Goal: Task Accomplishment & Management: Use online tool/utility

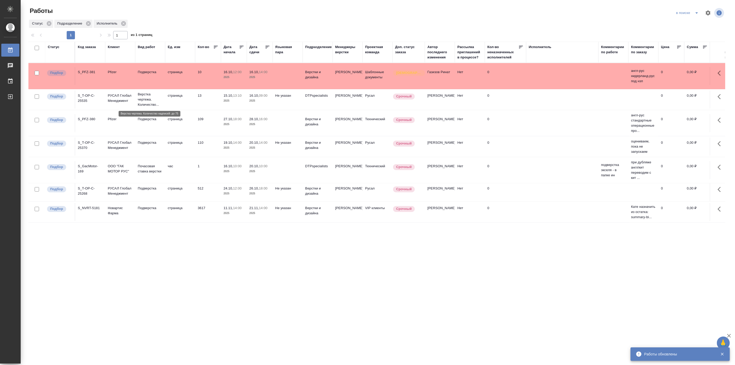
click at [153, 92] on p "Верстка чертежа. Количество..." at bounding box center [150, 100] width 25 height 16
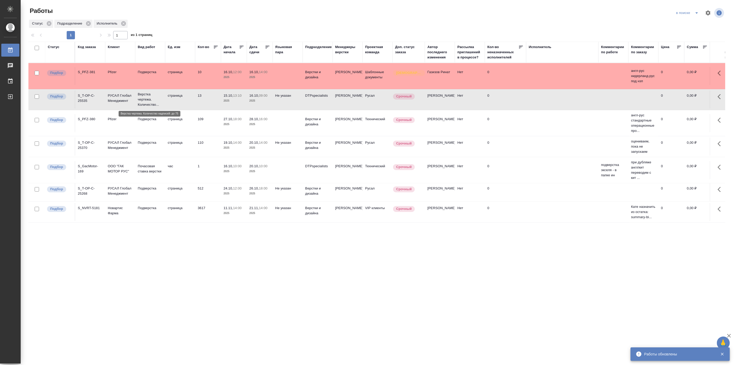
click at [153, 92] on p "Верстка чертежа. Количество..." at bounding box center [150, 100] width 25 height 16
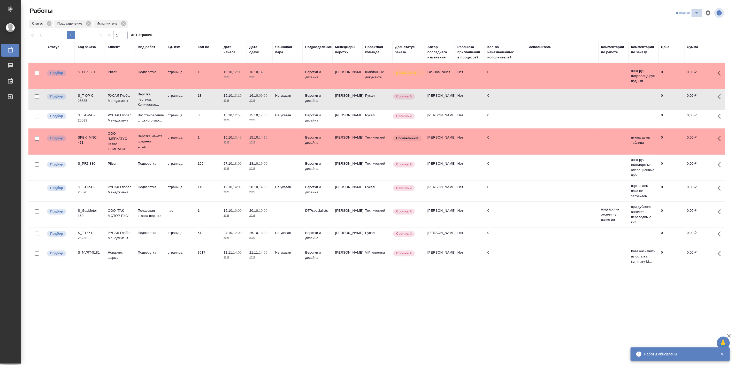
click at [699, 14] on icon "split button" at bounding box center [697, 13] width 6 height 6
click at [692, 33] on li "Подбор Лайт" at bounding box center [687, 31] width 31 height 8
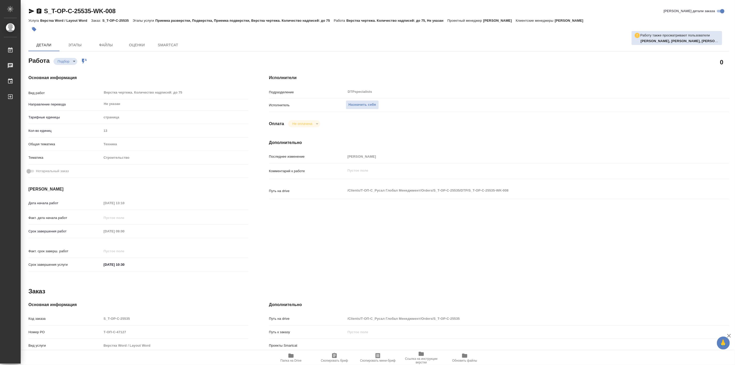
type textarea "x"
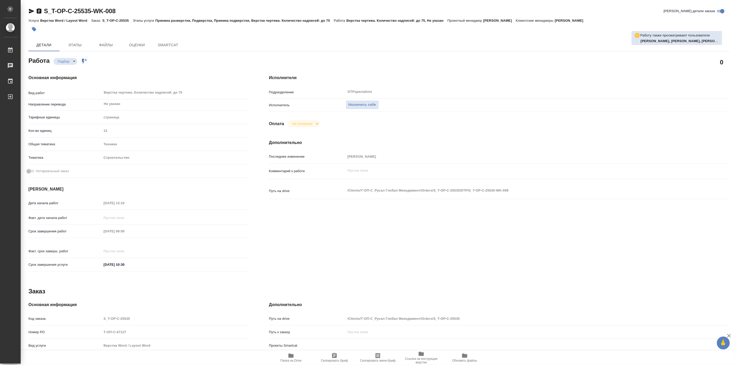
type textarea "x"
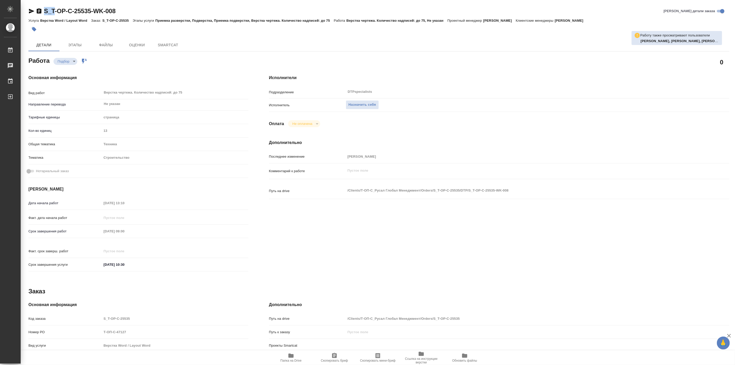
type textarea "x"
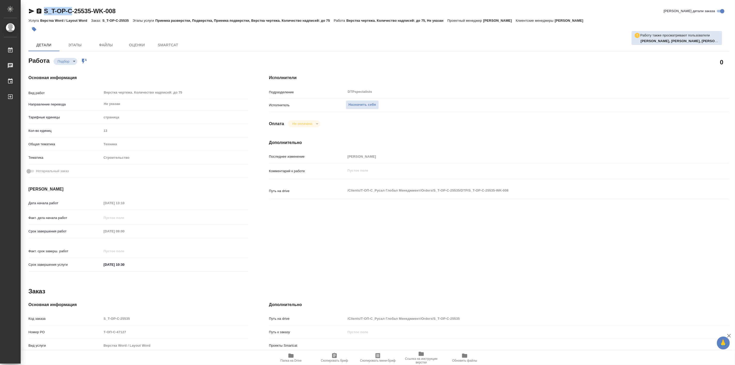
type textarea "x"
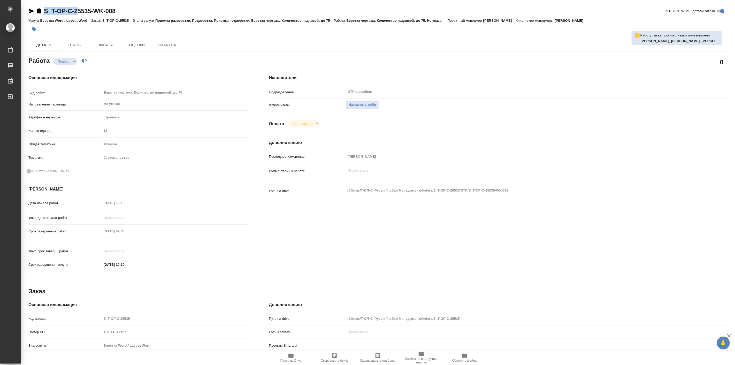
type textarea "x"
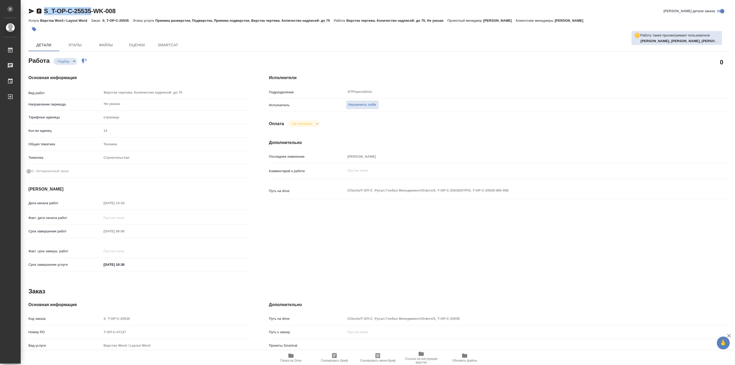
type textarea "x"
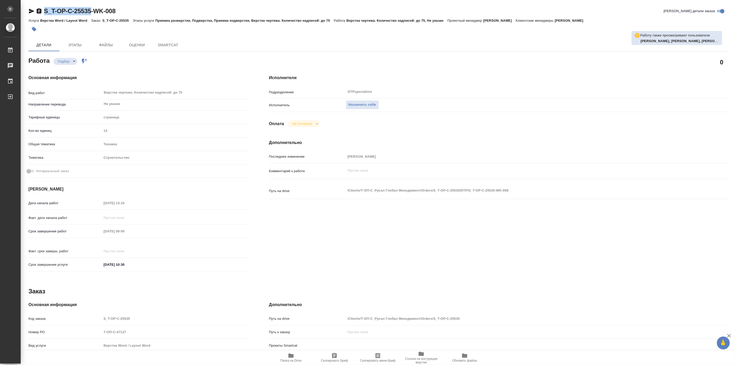
type textarea "x"
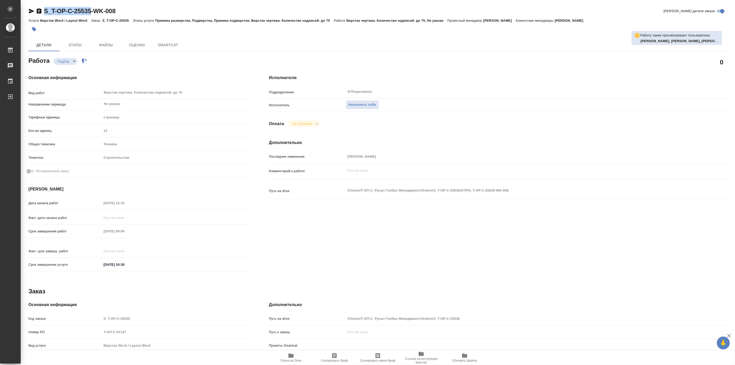
type textarea "x"
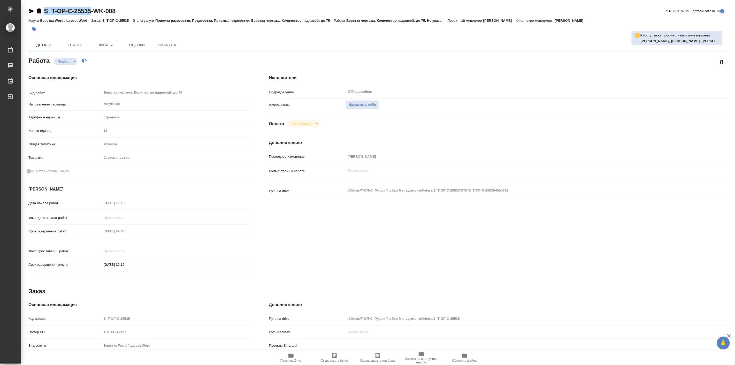
drag, startPoint x: 43, startPoint y: 3, endPoint x: 94, endPoint y: 5, distance: 51.2
click at [94, 5] on div "S_T-OP-C-25535-WK-008 Кратко детали заказа Услуга Верстка Word / Layout Word За…" at bounding box center [379, 220] width 707 height 440
copy link "S_T-OP-C-25535"
type textarea "x"
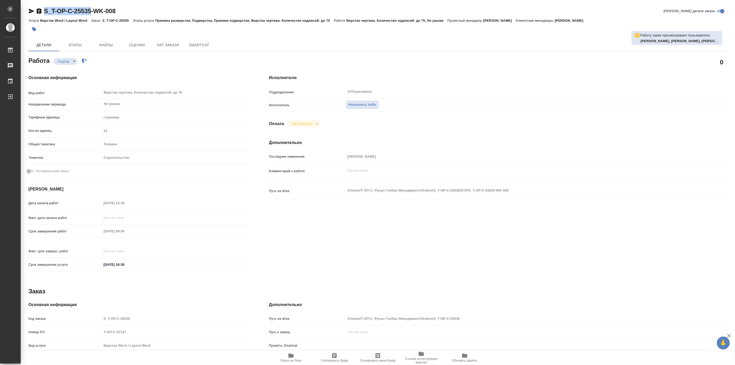
type textarea "x"
click at [291, 356] on icon "button" at bounding box center [290, 356] width 5 height 4
type textarea "x"
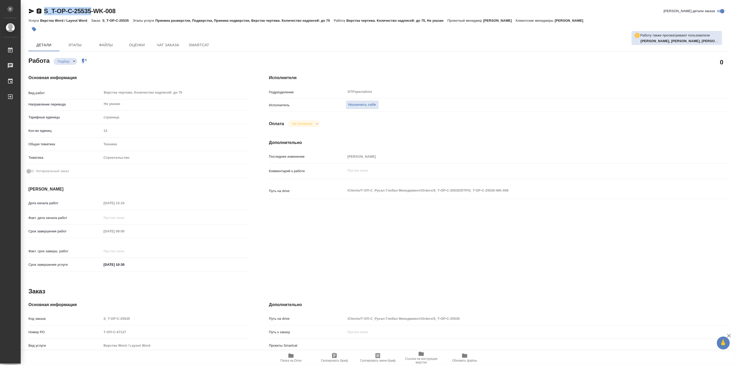
type textarea "x"
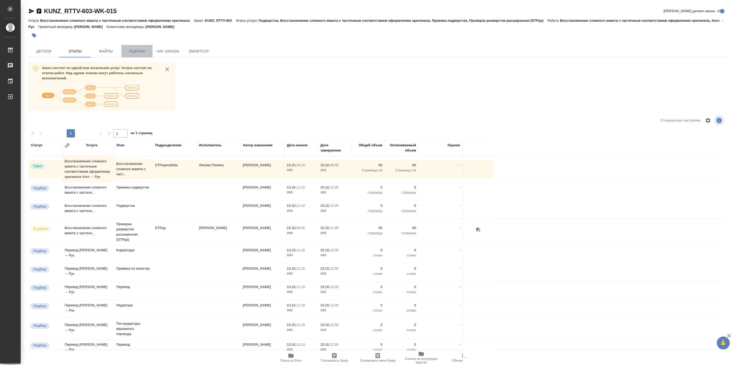
click at [132, 55] on button "Оценки" at bounding box center [136, 51] width 31 height 12
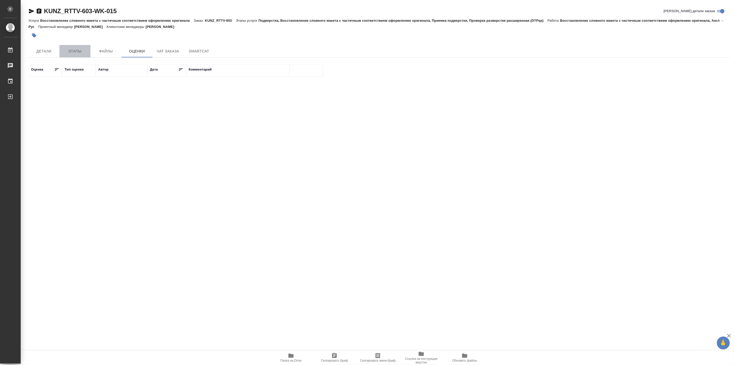
click at [71, 49] on span "Этапы" at bounding box center [75, 51] width 25 height 6
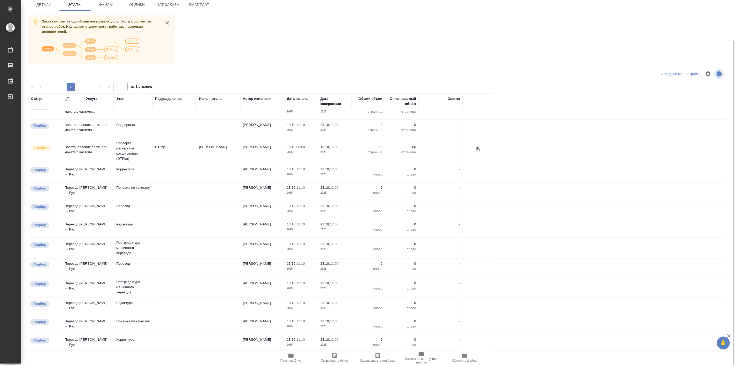
scroll to position [41, 0]
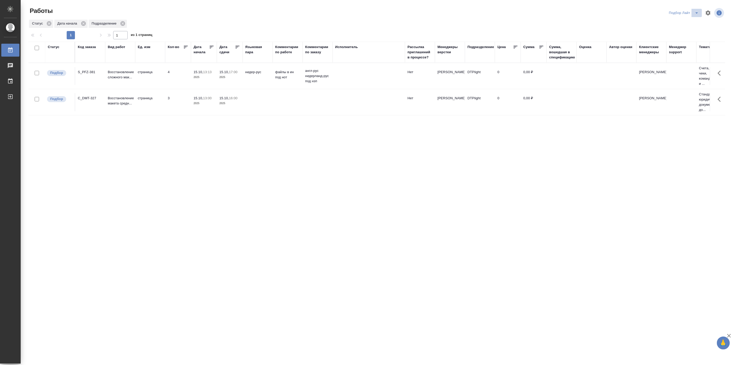
click at [697, 14] on icon "split button" at bounding box center [697, 13] width 6 height 6
click at [680, 32] on li "Актуальные" at bounding box center [684, 31] width 36 height 8
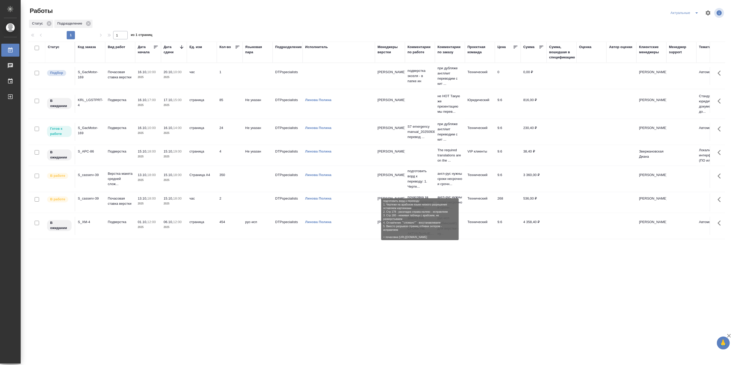
click at [421, 183] on p "подготовить ворд к переводу: 1. Черте..." at bounding box center [420, 179] width 25 height 21
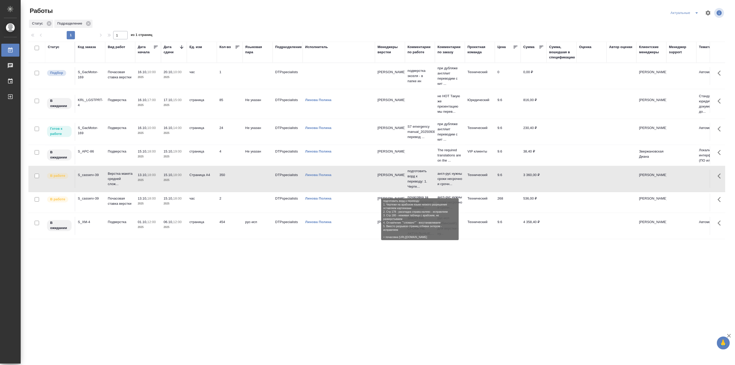
click at [421, 183] on p "подготовить ворд к переводу: 1. Черте..." at bounding box center [420, 179] width 25 height 21
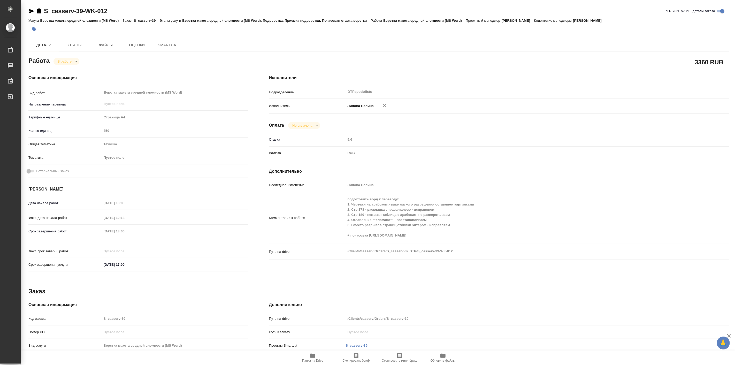
type textarea "x"
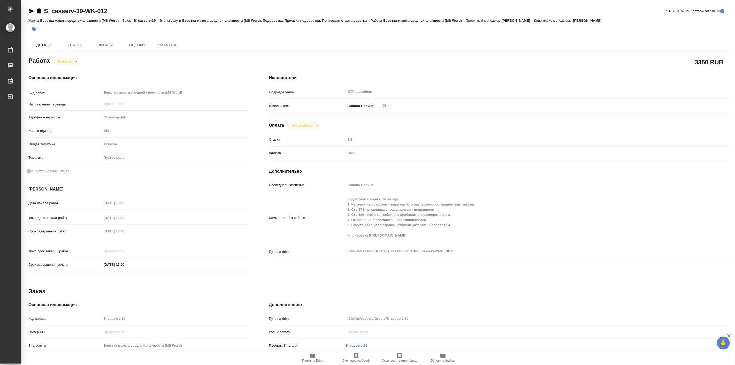
type textarea "x"
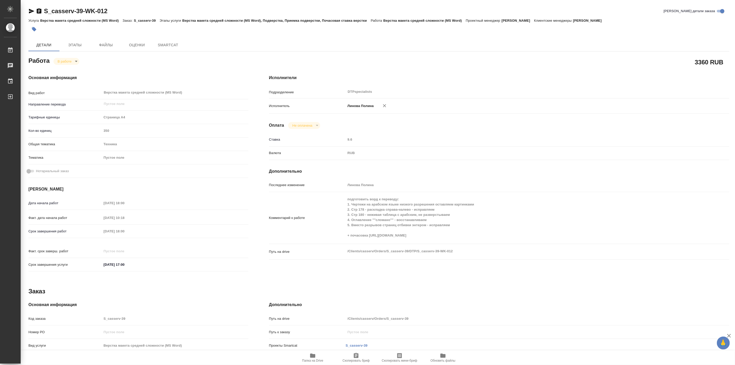
type textarea "x"
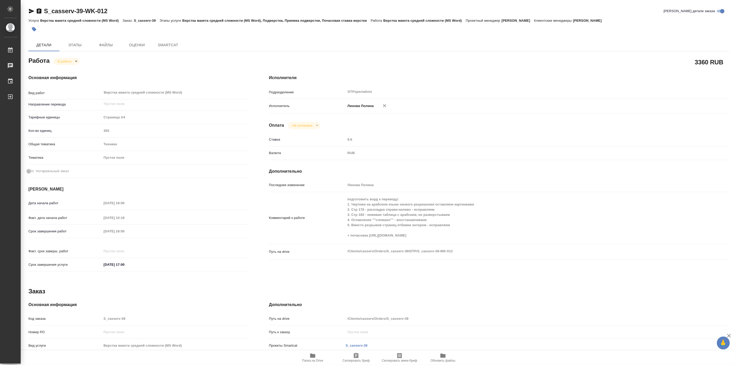
type textarea "x"
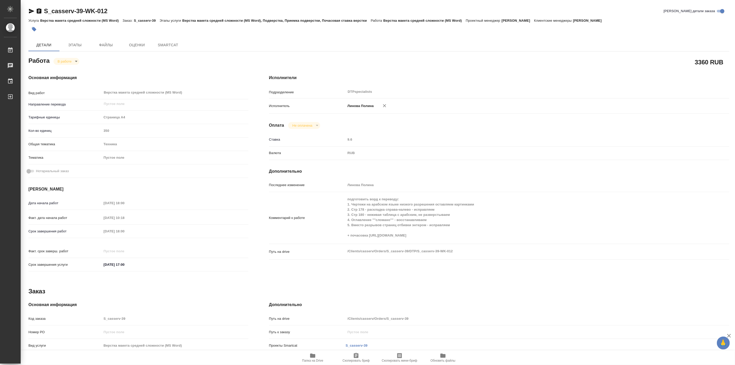
type textarea "x"
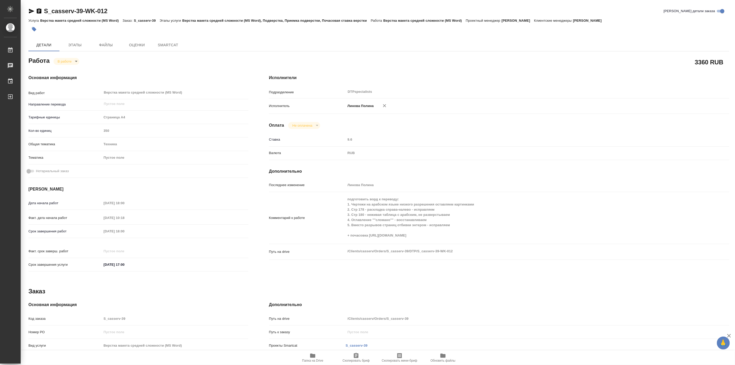
type textarea "x"
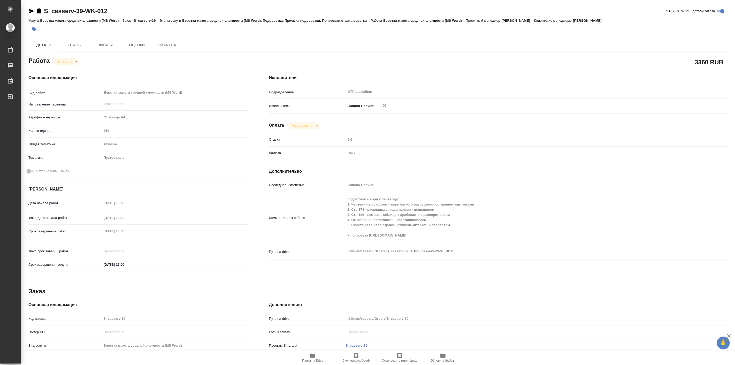
type textarea "x"
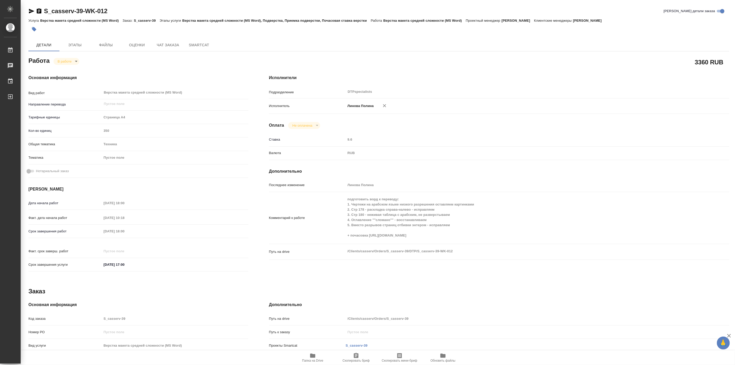
type textarea "x"
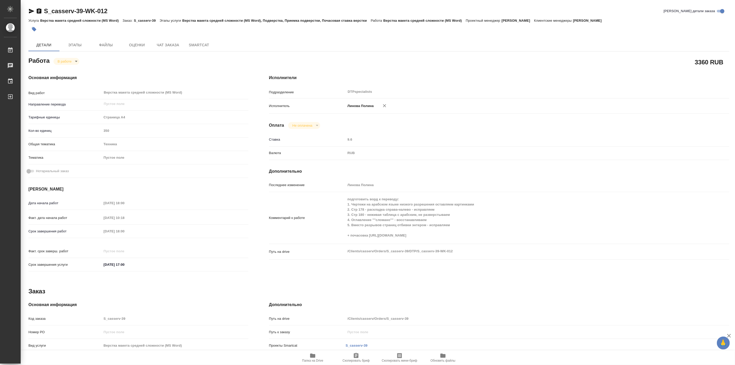
type textarea "x"
